Goal: Task Accomplishment & Management: Complete application form

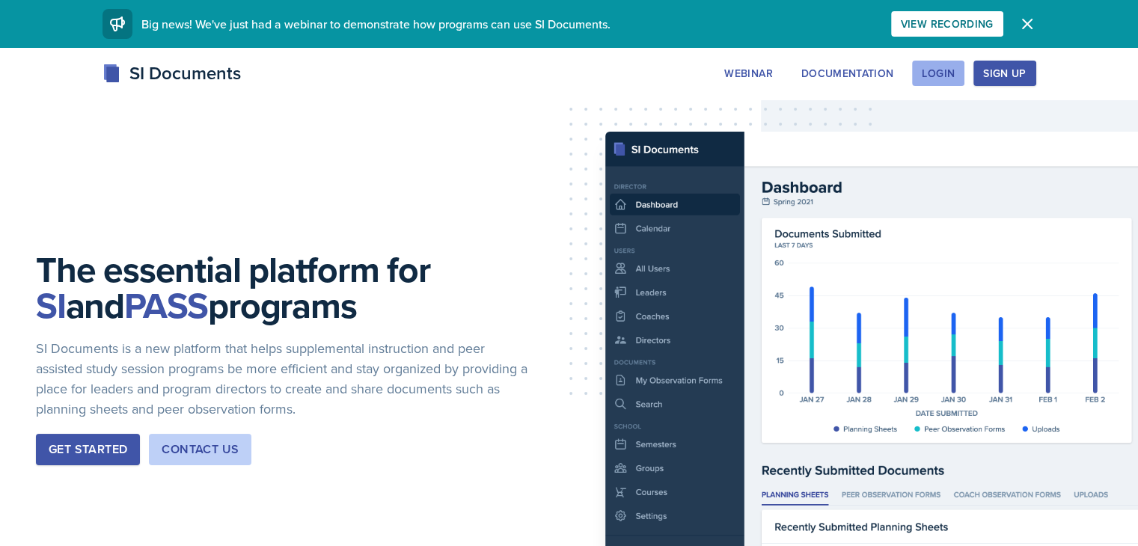
click at [965, 83] on button "Login" at bounding box center [938, 73] width 52 height 25
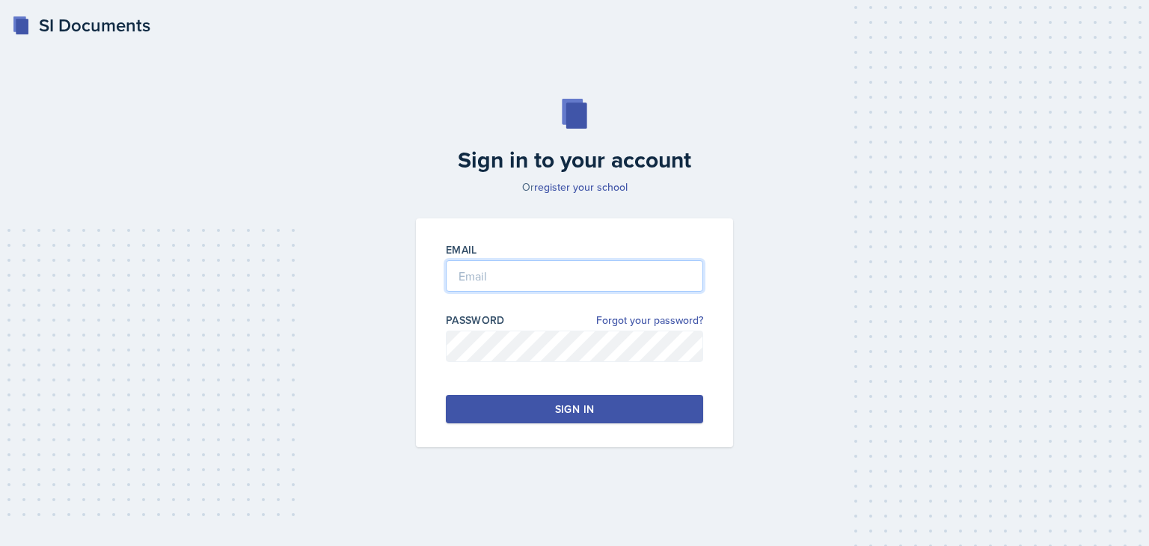
click at [547, 271] on input "email" at bounding box center [574, 275] width 257 height 31
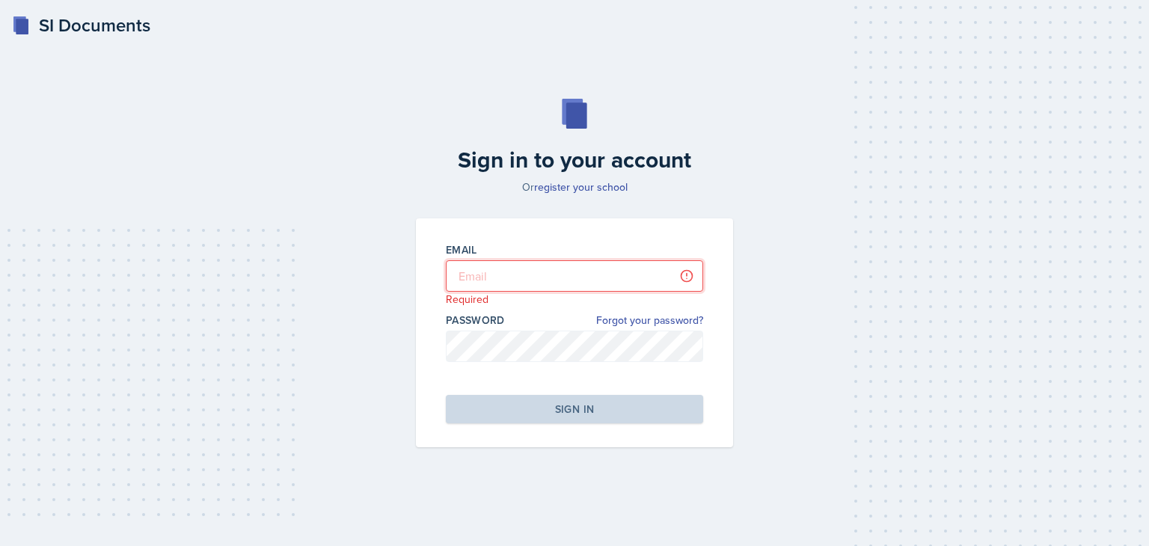
click at [551, 276] on input "email" at bounding box center [574, 275] width 257 height 31
click at [629, 266] on input "email" at bounding box center [574, 275] width 257 height 31
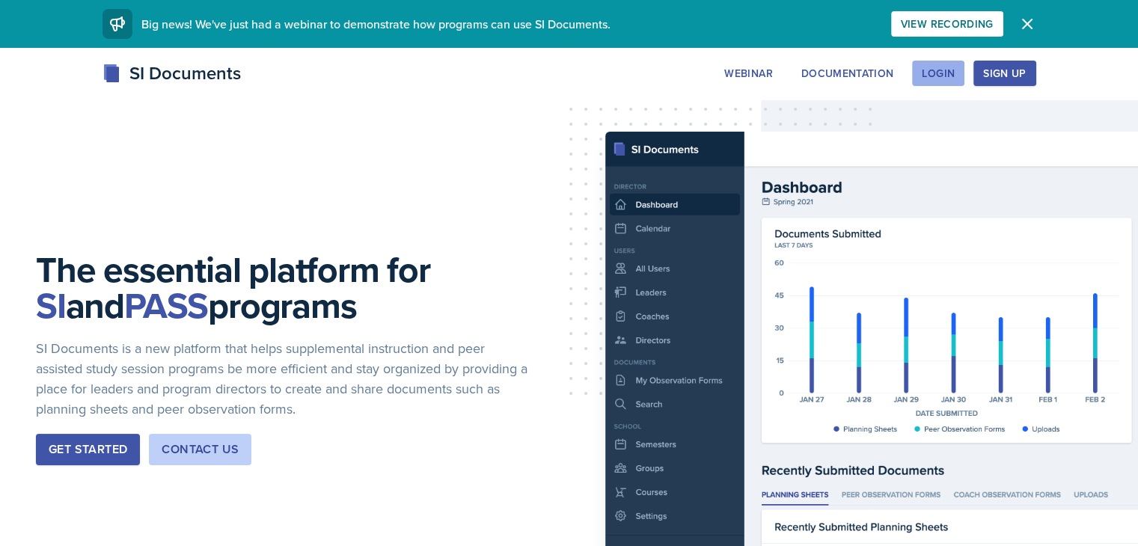
click at [965, 61] on button "Login" at bounding box center [938, 73] width 52 height 25
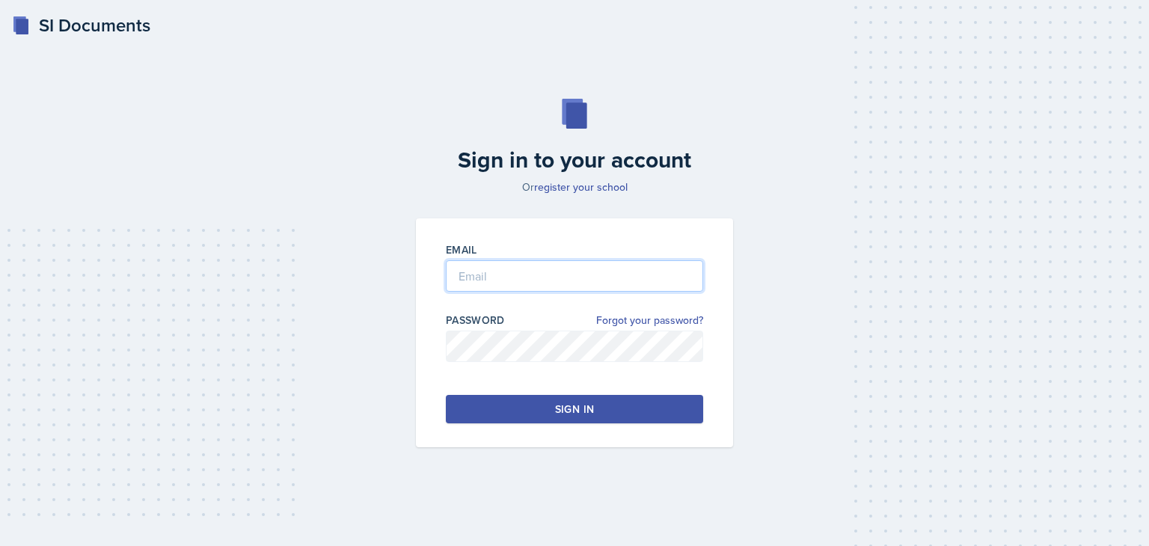
click at [548, 287] on input "email" at bounding box center [574, 275] width 257 height 31
type input "[PERSON_NAME]@bobcats.gcsu"
click at [530, 366] on div at bounding box center [574, 369] width 257 height 15
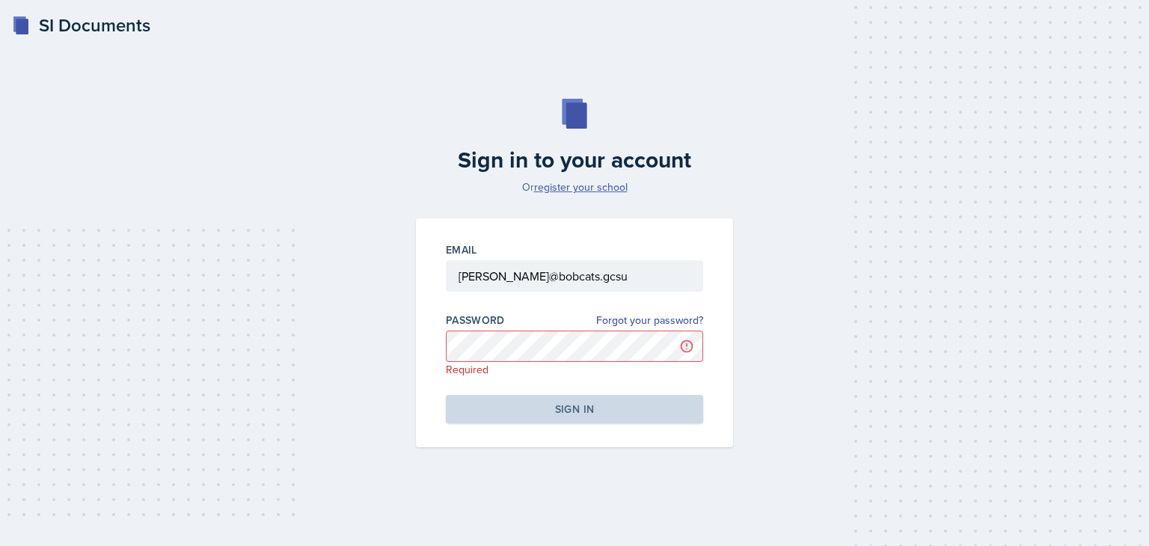
click at [615, 183] on link "register your school" at bounding box center [581, 187] width 94 height 15
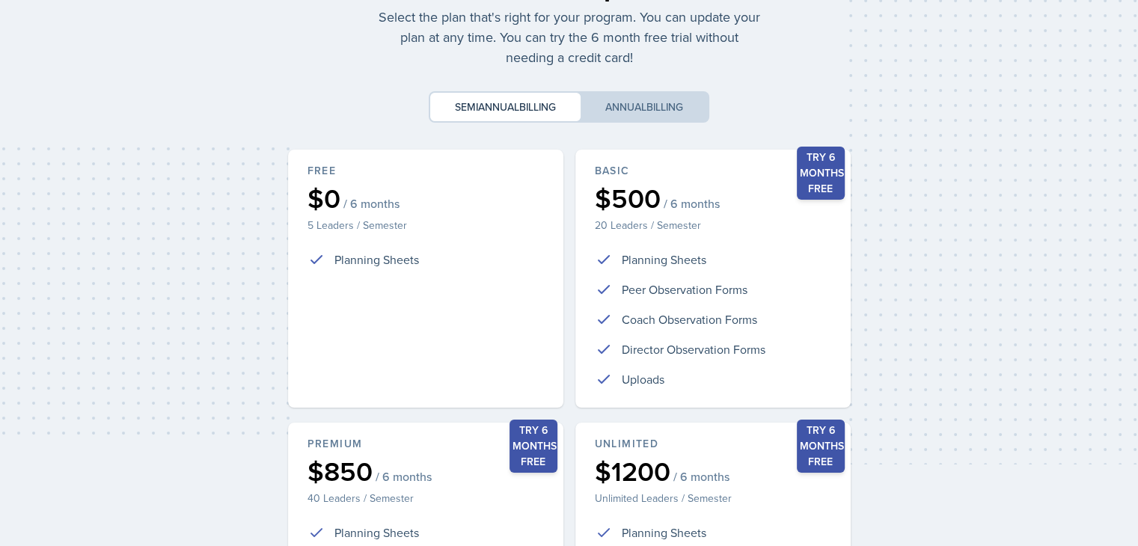
scroll to position [81, 0]
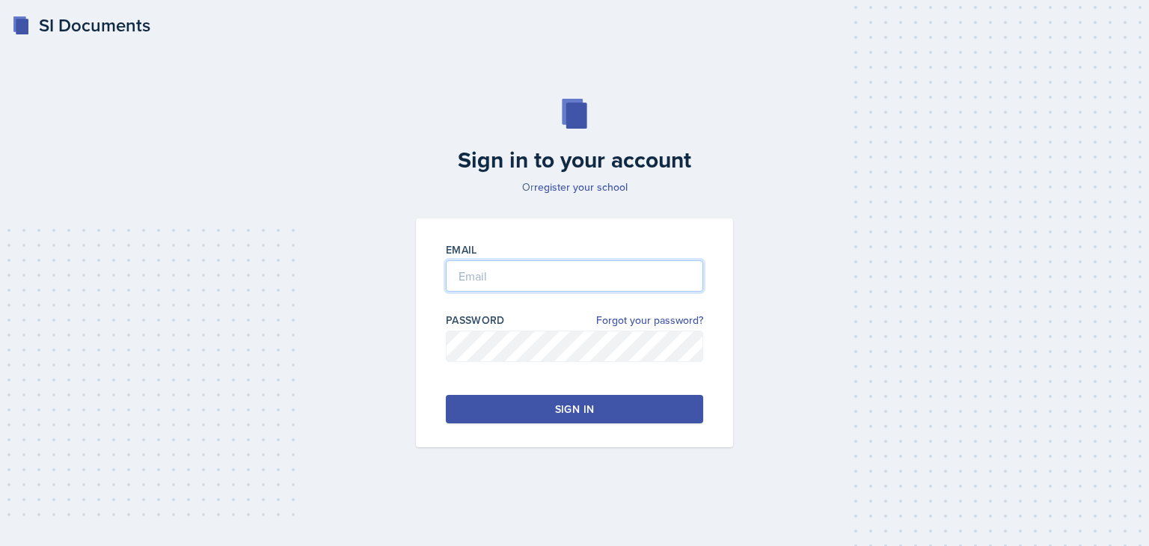
click at [532, 271] on input "email" at bounding box center [574, 275] width 257 height 31
click at [660, 278] on input "email" at bounding box center [574, 275] width 257 height 31
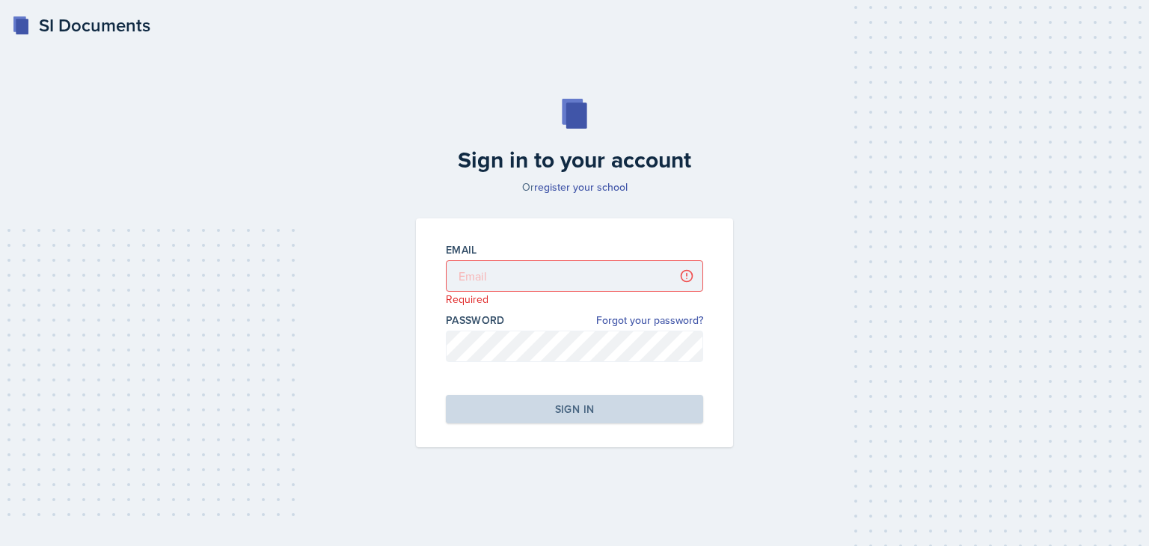
click at [709, 208] on div "Sign in to your account Or register your school Email Required Password Forgot …" at bounding box center [574, 273] width 1101 height 444
click at [641, 272] on input "email" at bounding box center [574, 275] width 257 height 31
click at [820, 387] on div "Sign in to your account Or register your school Email Required Password Forgot …" at bounding box center [574, 273] width 1101 height 444
